Goal: Information Seeking & Learning: Learn about a topic

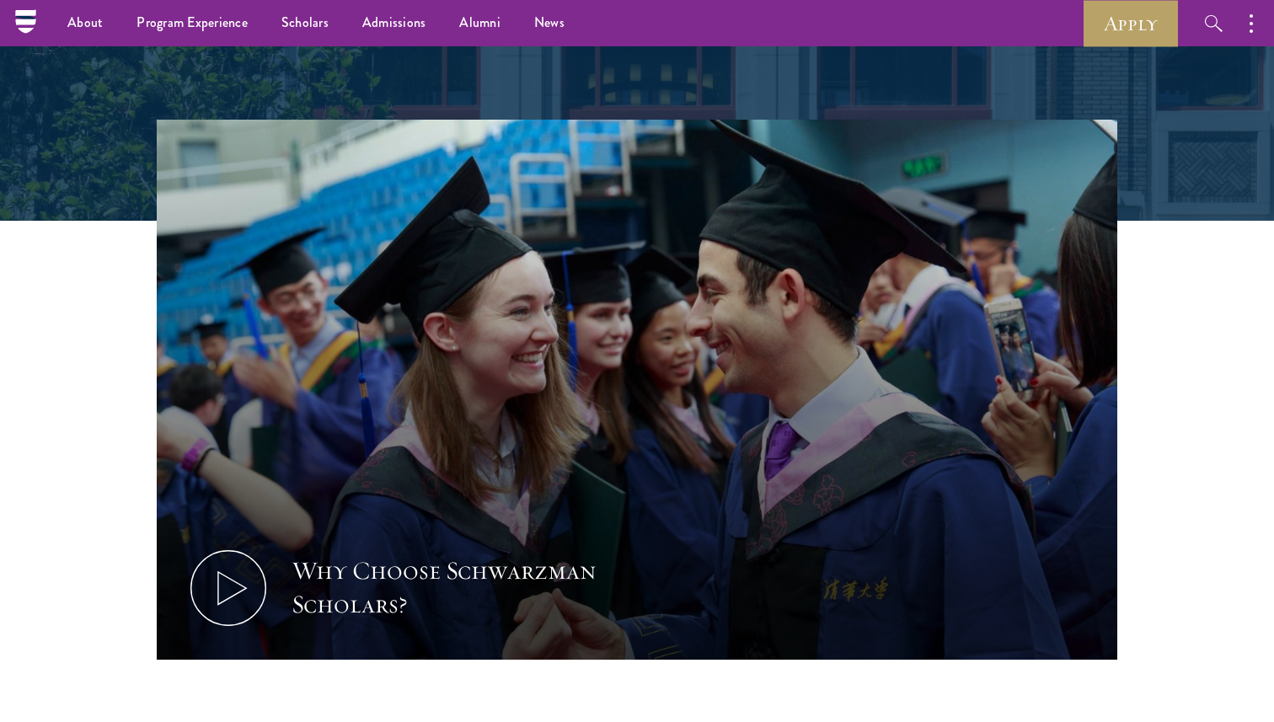
scroll to position [478, 0]
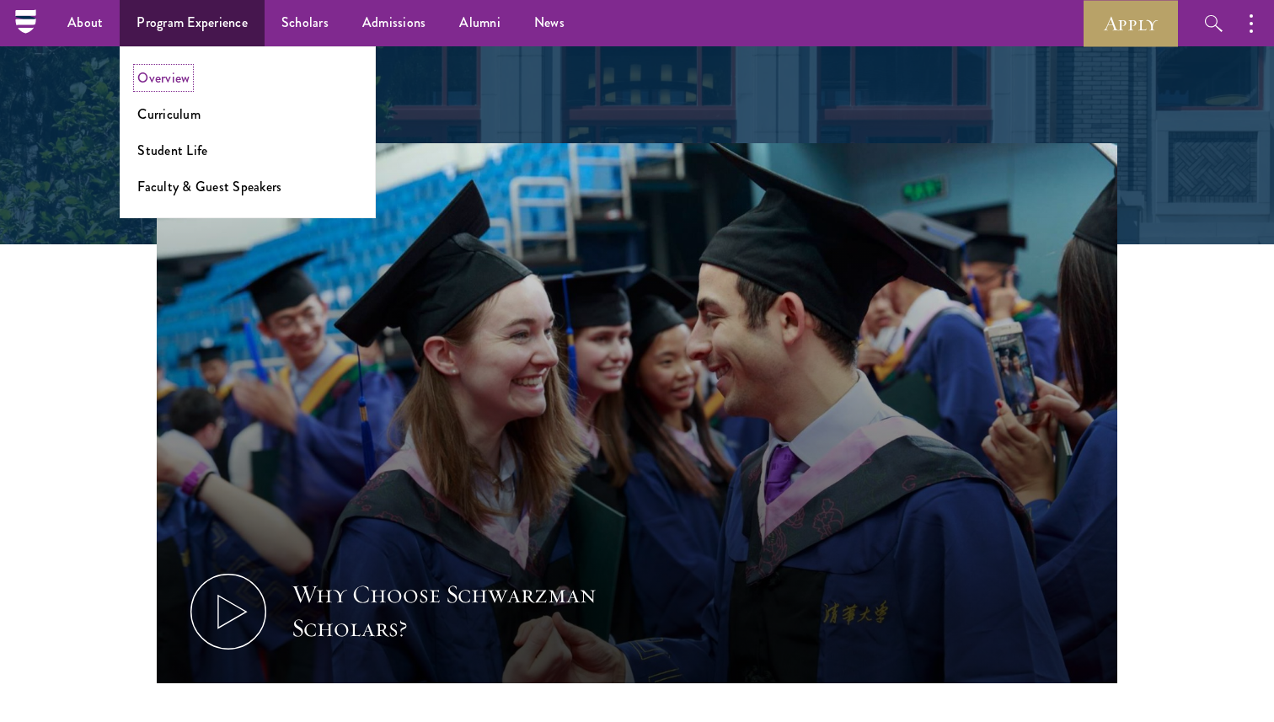
click at [173, 81] on link "Overview" at bounding box center [163, 77] width 52 height 19
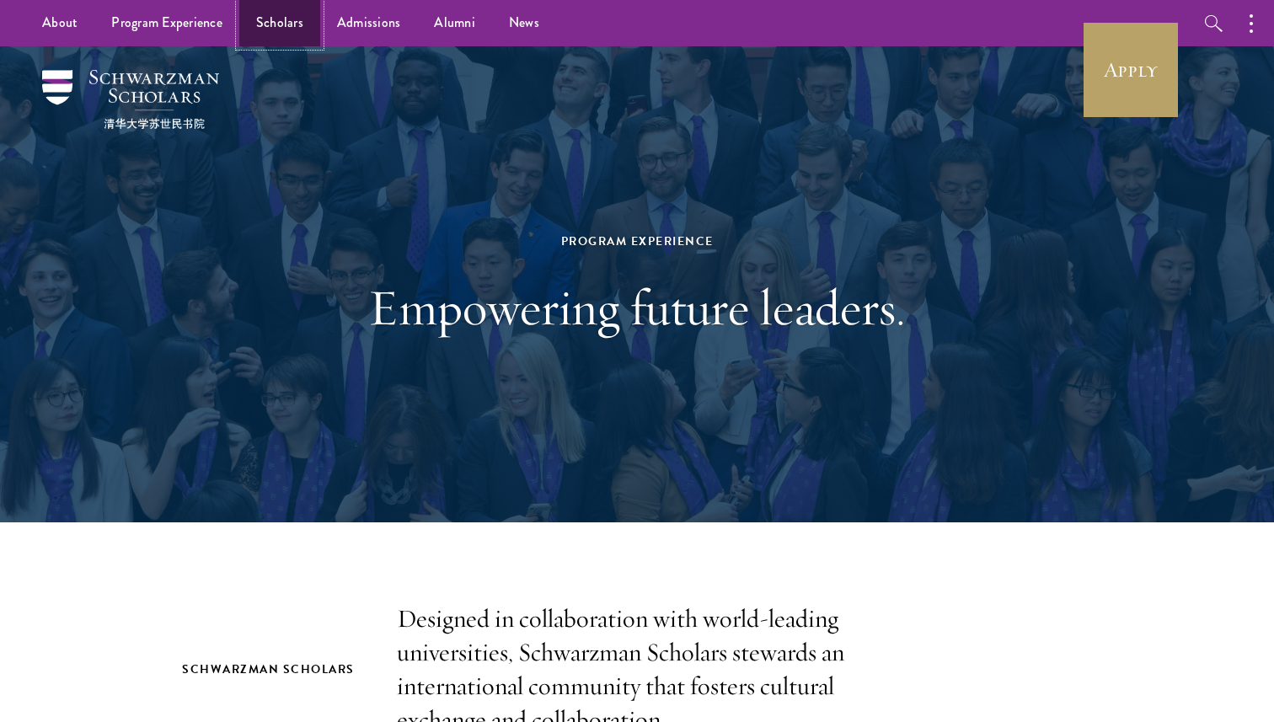
click at [266, 33] on link "Scholars" at bounding box center [279, 23] width 81 height 46
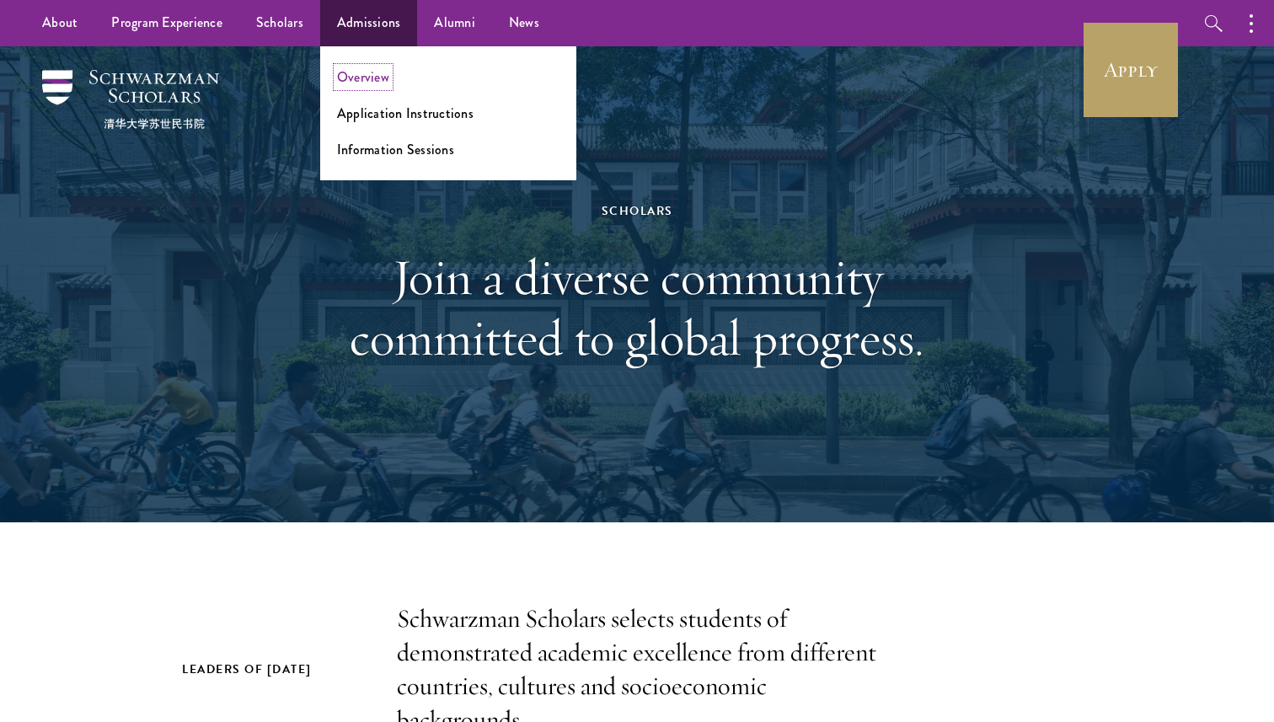
click at [377, 80] on link "Overview" at bounding box center [363, 76] width 52 height 19
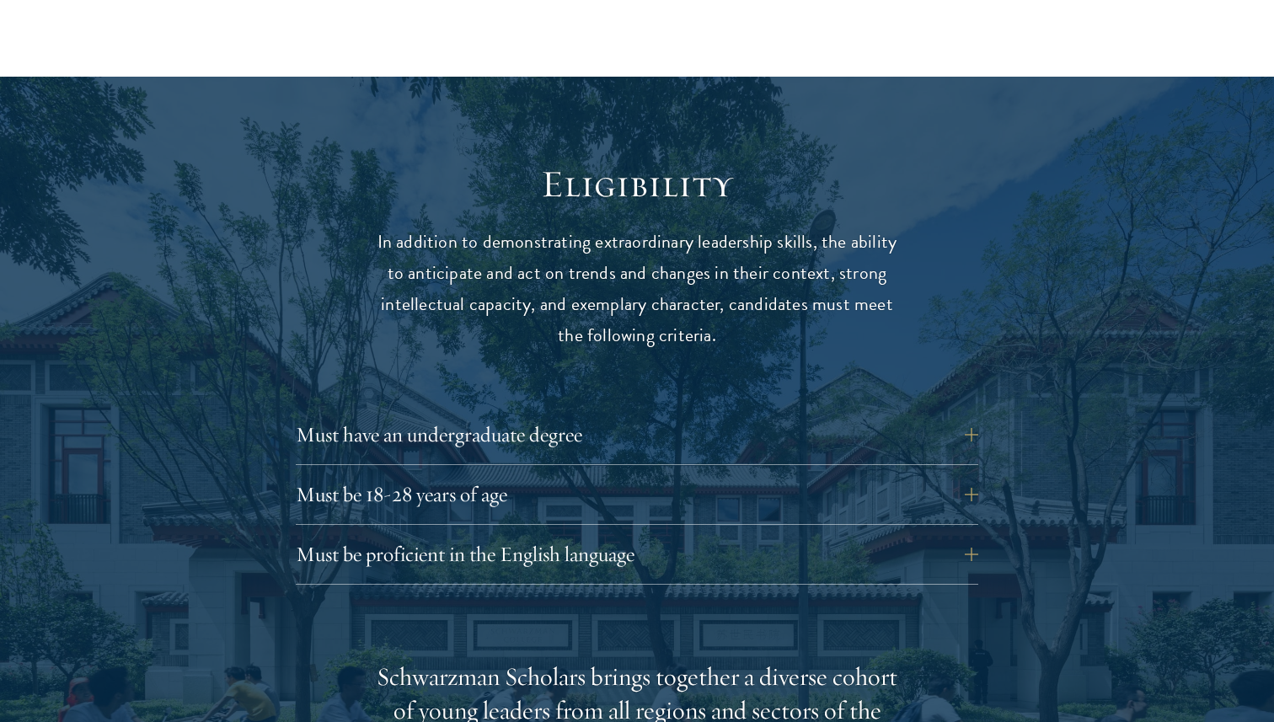
scroll to position [2092, 0]
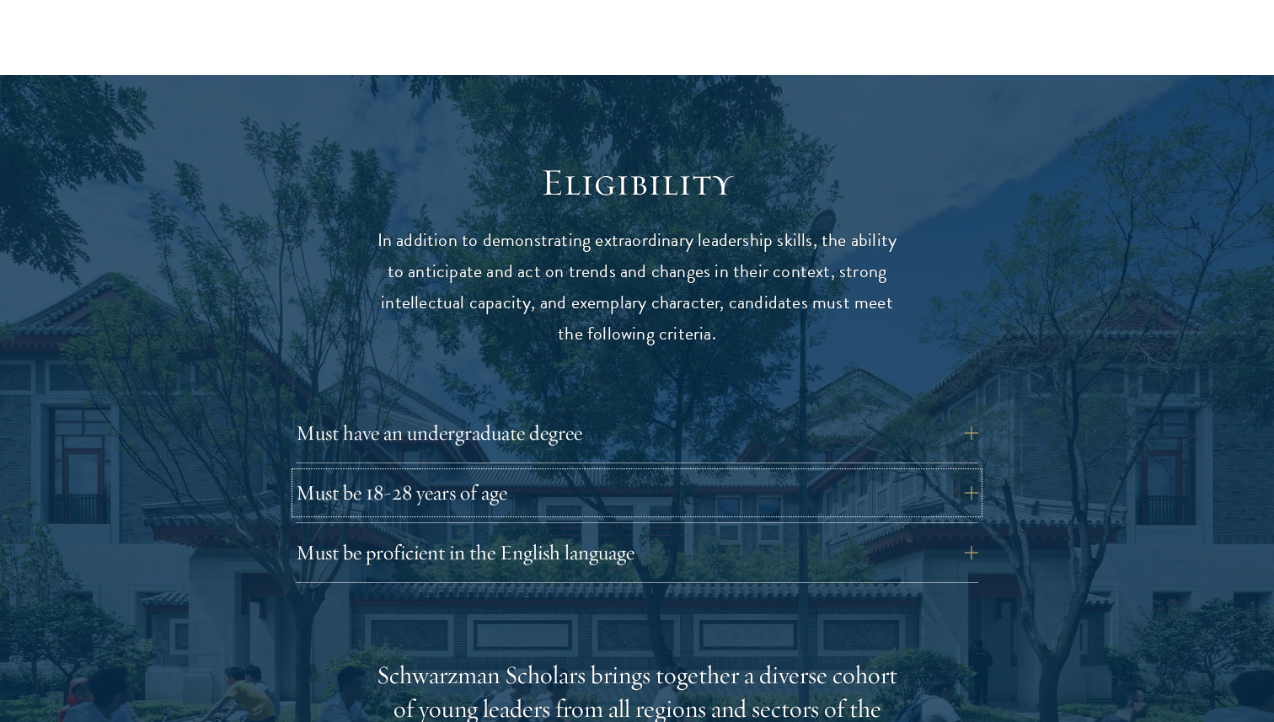
click at [506, 473] on button "Must be 18-28 years of age" at bounding box center [637, 493] width 683 height 40
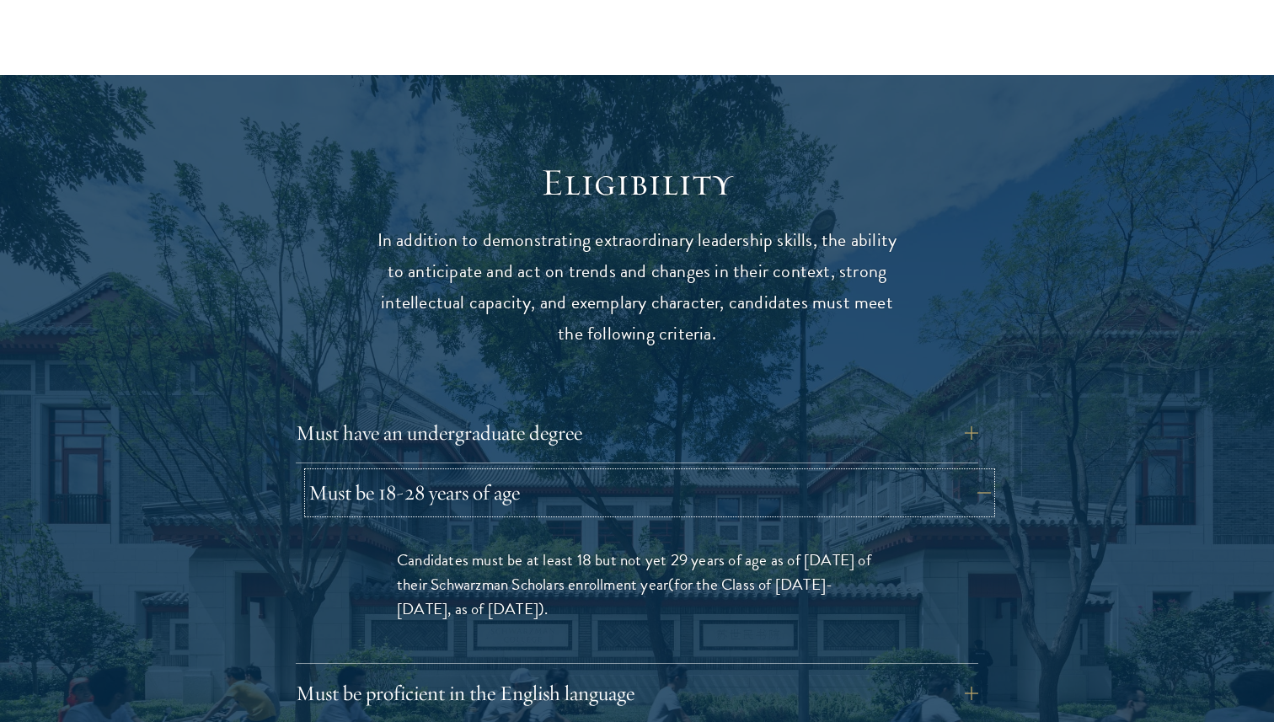
click at [506, 473] on button "Must be 18-28 years of age" at bounding box center [650, 493] width 683 height 40
